Goal: Task Accomplishment & Management: Manage account settings

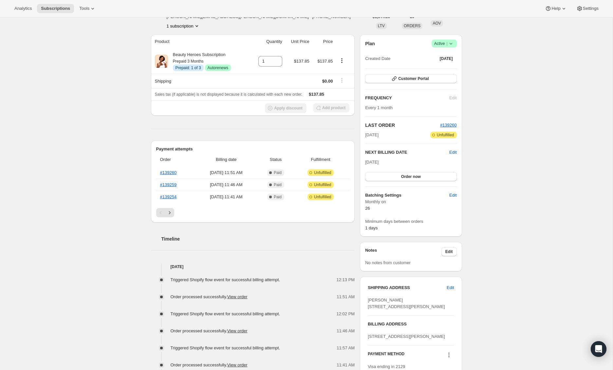
scroll to position [10, 0]
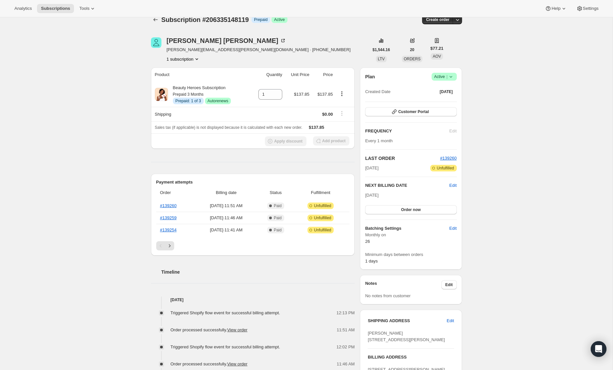
click at [175, 58] on button "1 subscription" at bounding box center [183, 59] width 33 height 7
click at [175, 59] on button "1 subscription" at bounding box center [183, 59] width 33 height 7
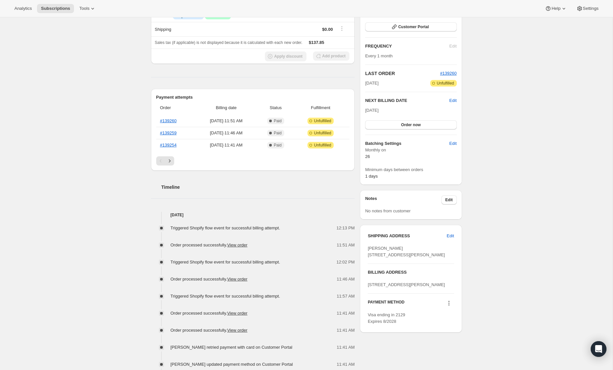
scroll to position [78, 0]
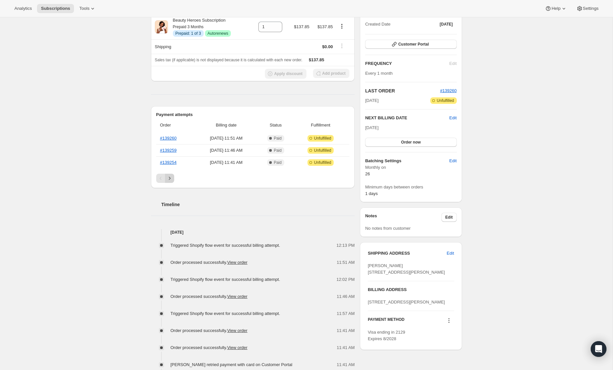
click at [169, 175] on icon "Next" at bounding box center [169, 178] width 7 height 7
click at [169, 179] on icon "Next" at bounding box center [169, 178] width 7 height 7
click at [166, 180] on icon "Next" at bounding box center [169, 178] width 7 height 7
click at [166, 180] on div "Pagination" at bounding box center [169, 178] width 9 height 9
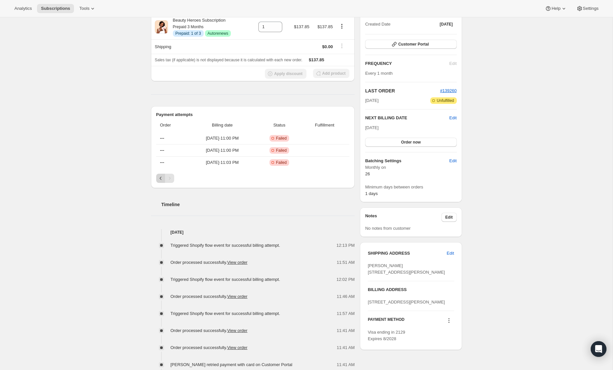
click at [160, 180] on icon "Previous" at bounding box center [161, 178] width 7 height 7
click at [160, 180] on div "Pagination" at bounding box center [160, 178] width 9 height 9
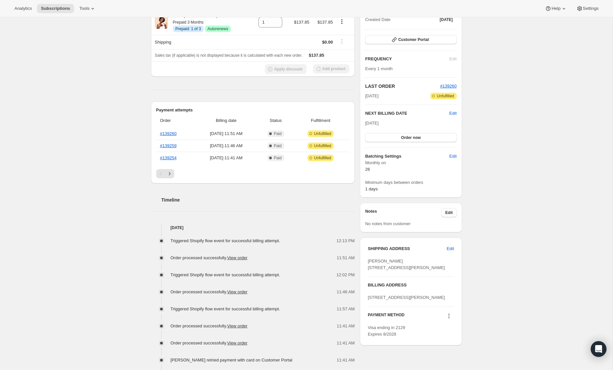
click at [427, 266] on div "[PERSON_NAME] [STREET_ADDRESS][PERSON_NAME]" at bounding box center [411, 264] width 86 height 13
click at [169, 172] on icon "Next" at bounding box center [169, 173] width 7 height 7
click at [160, 176] on icon "Previous" at bounding box center [161, 173] width 7 height 7
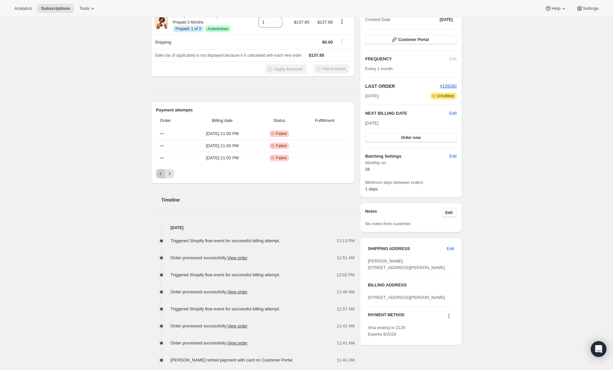
click at [160, 176] on icon "Previous" at bounding box center [161, 173] width 7 height 7
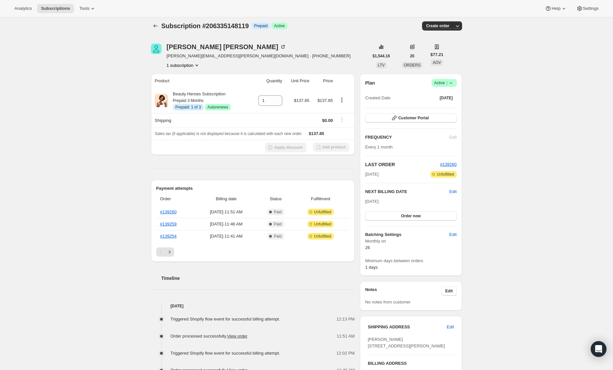
scroll to position [0, 0]
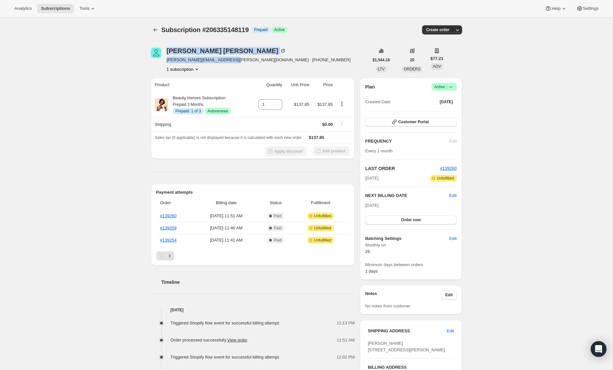
drag, startPoint x: 234, startPoint y: 60, endPoint x: 164, endPoint y: 58, distance: 70.1
click at [164, 58] on div "[PERSON_NAME] [PERSON_NAME][EMAIL_ADDRESS][PERSON_NAME][DOMAIN_NAME] · [PHONE_N…" at bounding box center [260, 60] width 218 height 25
copy div "[PERSON_NAME] [PERSON_NAME][EMAIL_ADDRESS][PERSON_NAME][DOMAIN_NAME]"
click at [117, 87] on div "Subscription #206335148119. This page is ready Subscription #206335148119 Info …" at bounding box center [306, 354] width 613 height 674
click at [169, 241] on link "#139254" at bounding box center [168, 240] width 17 height 5
